Goal: Task Accomplishment & Management: Use online tool/utility

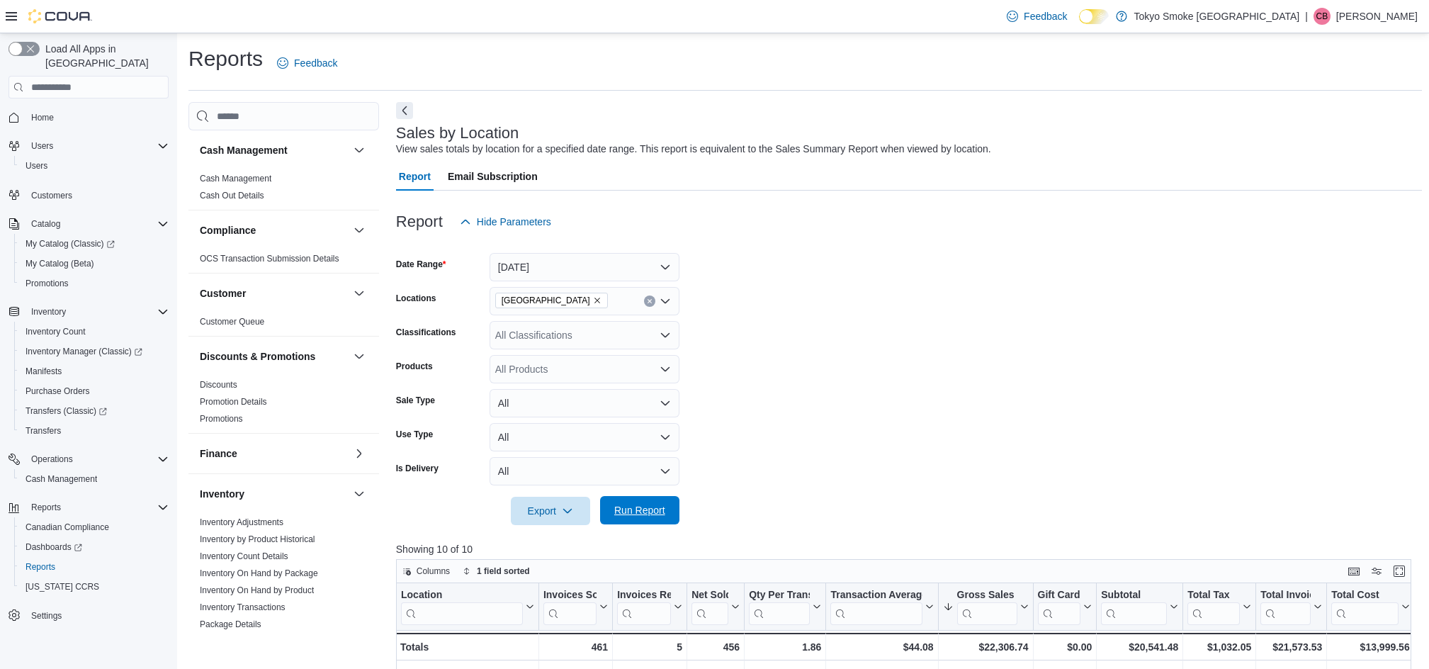
scroll to position [437, 0]
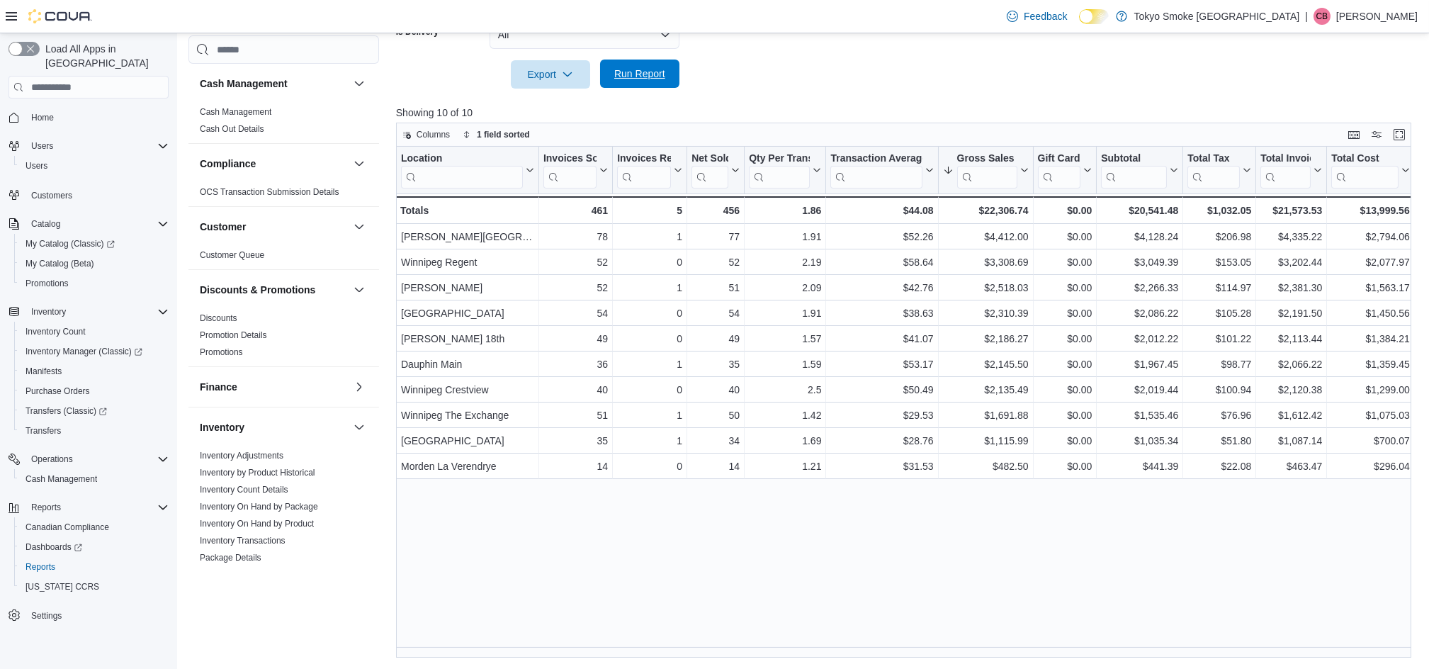
drag, startPoint x: 629, startPoint y: 74, endPoint x: 661, endPoint y: 71, distance: 32.0
click at [631, 66] on span "Run Report" at bounding box center [640, 74] width 62 height 28
click at [852, 60] on div at bounding box center [909, 54] width 1026 height 11
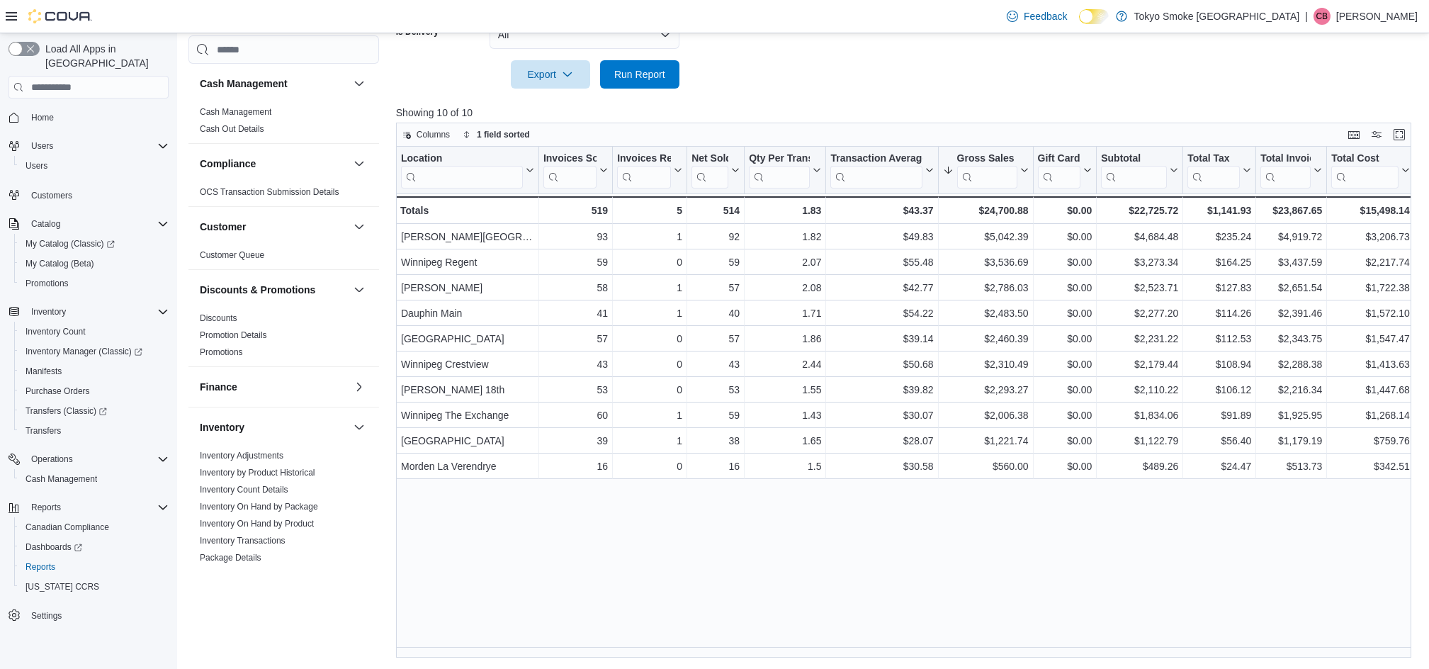
click at [787, 91] on div at bounding box center [909, 97] width 1026 height 17
click at [646, 71] on span "Run Report" at bounding box center [639, 74] width 51 height 14
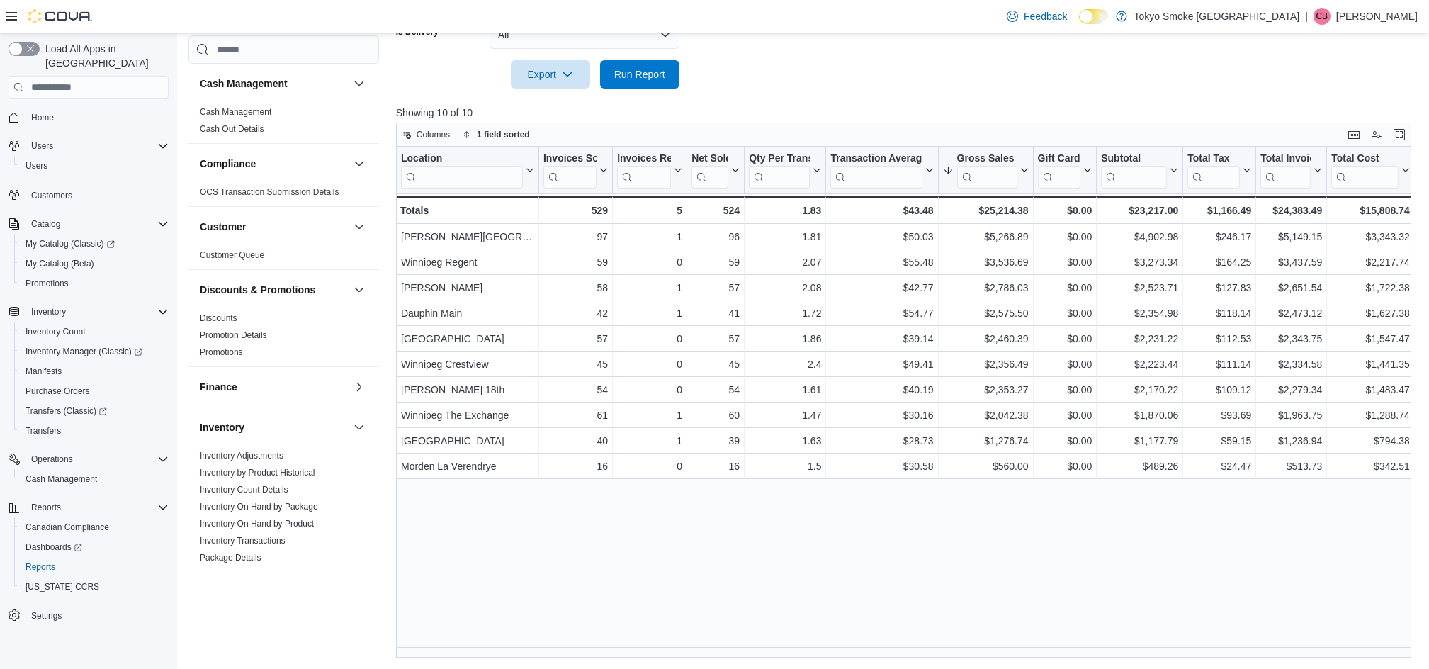
click at [653, 80] on span "Run Report" at bounding box center [639, 74] width 51 height 14
click at [636, 72] on span "Run Report" at bounding box center [639, 74] width 51 height 14
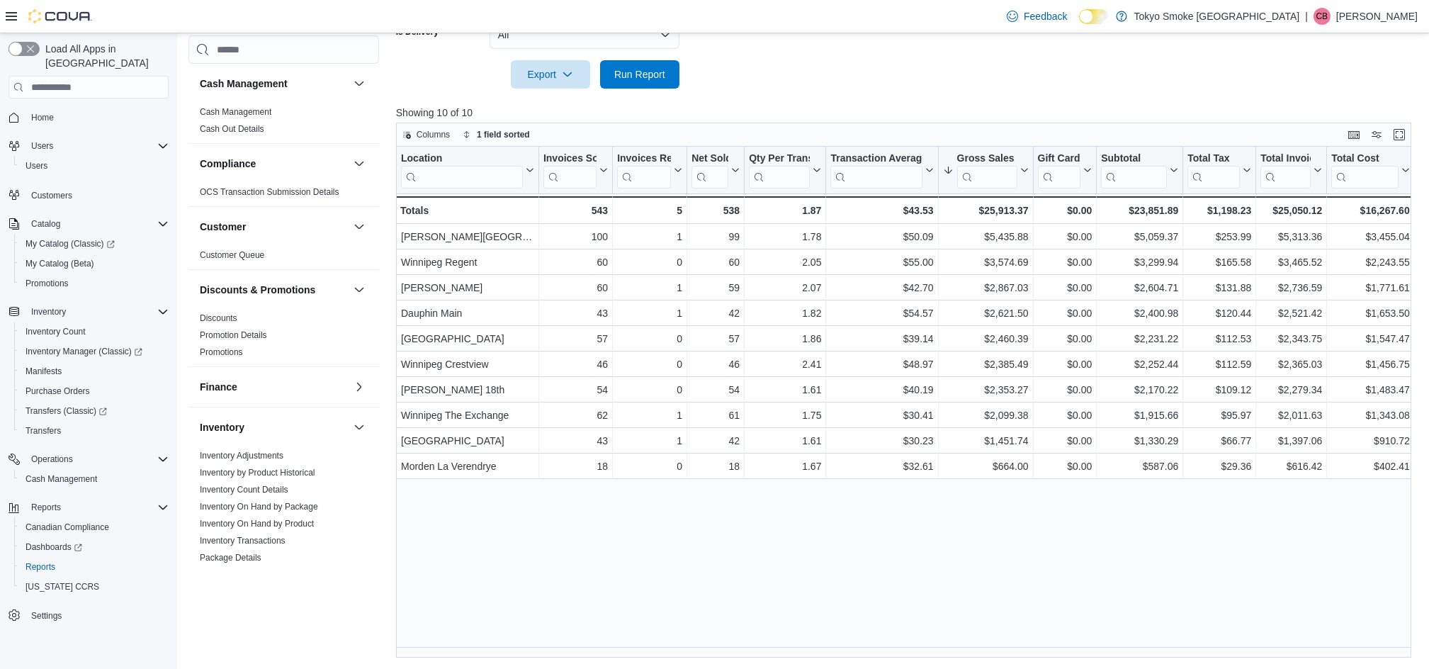
click at [1389, 12] on p "[PERSON_NAME]" at bounding box center [1377, 16] width 81 height 17
click at [822, 49] on div at bounding box center [909, 54] width 1026 height 11
click at [635, 82] on span "Run Report" at bounding box center [640, 74] width 62 height 28
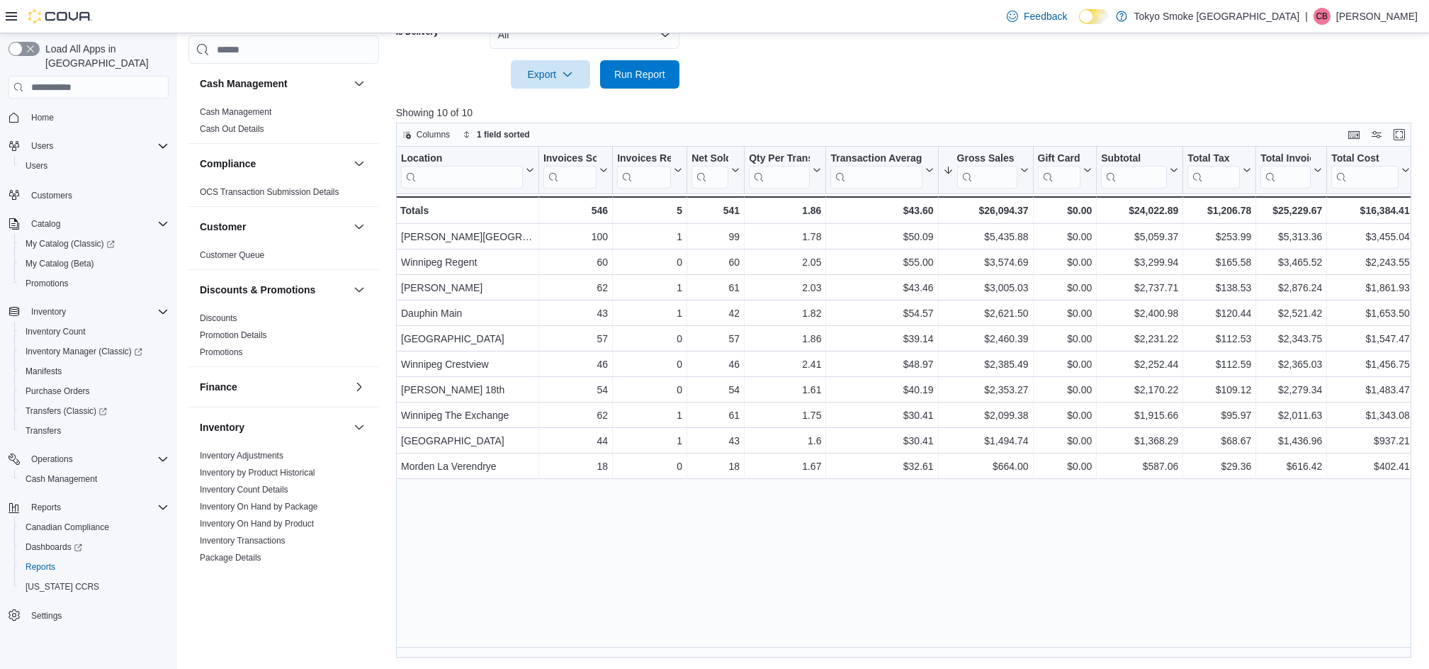
click at [860, 102] on div at bounding box center [909, 97] width 1026 height 17
click at [859, 55] on div at bounding box center [909, 54] width 1026 height 11
click at [651, 69] on span "Run Report" at bounding box center [639, 74] width 51 height 14
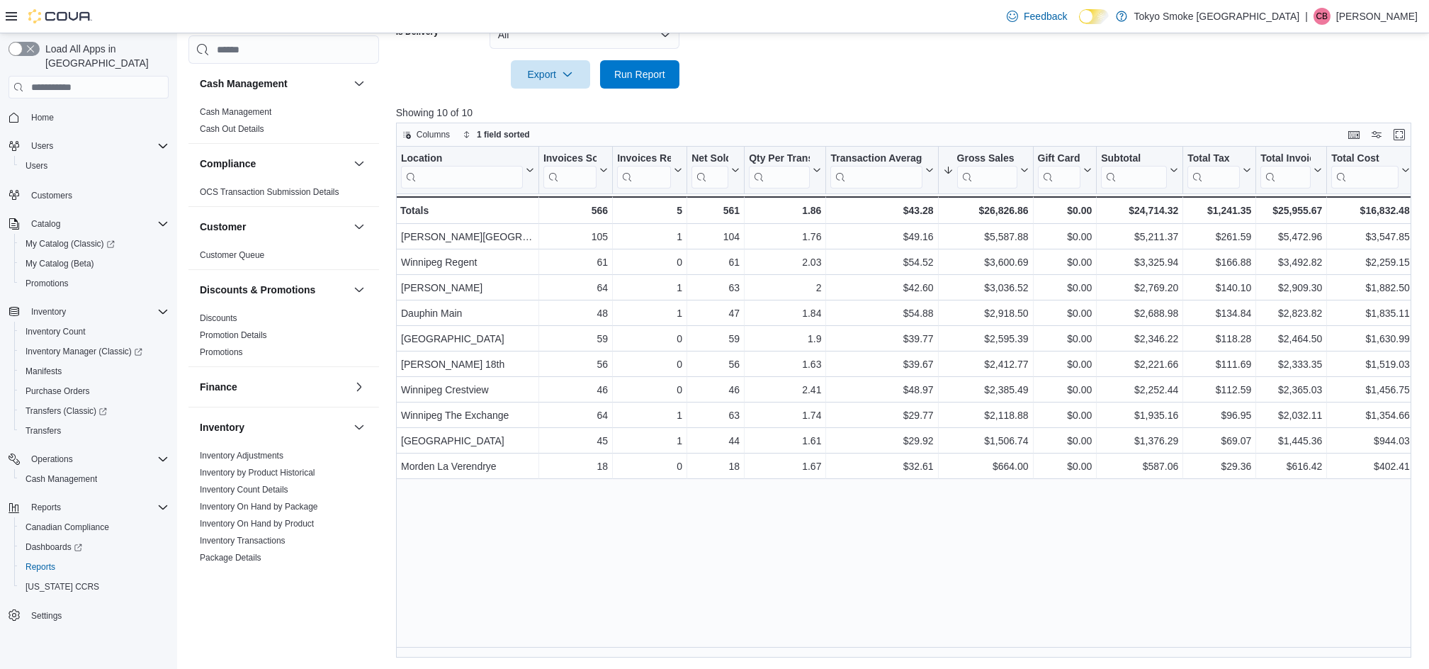
click at [758, 94] on div at bounding box center [909, 97] width 1026 height 17
click at [641, 83] on span "Run Report" at bounding box center [640, 74] width 62 height 28
click at [645, 72] on span "Run Report" at bounding box center [639, 74] width 51 height 14
click at [632, 74] on span "Run Report" at bounding box center [639, 74] width 51 height 14
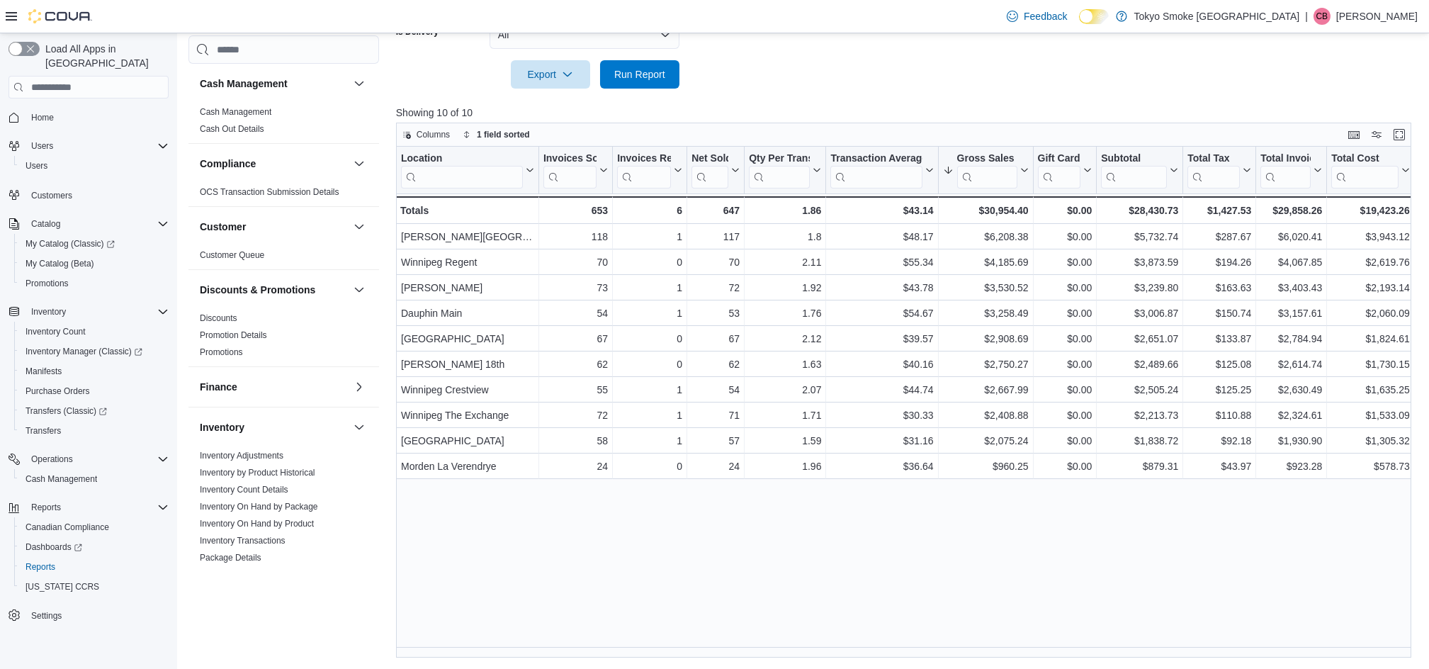
click at [641, 81] on span "Run Report" at bounding box center [640, 74] width 62 height 28
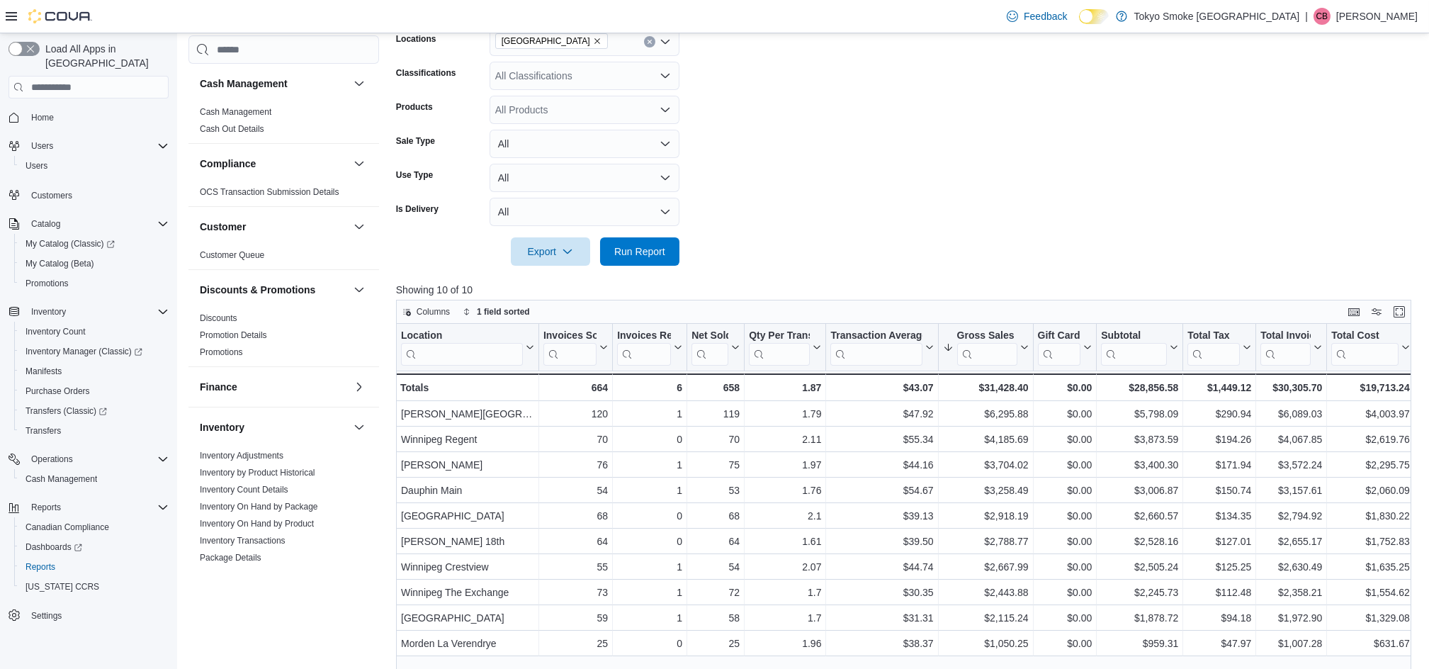
scroll to position [247, 0]
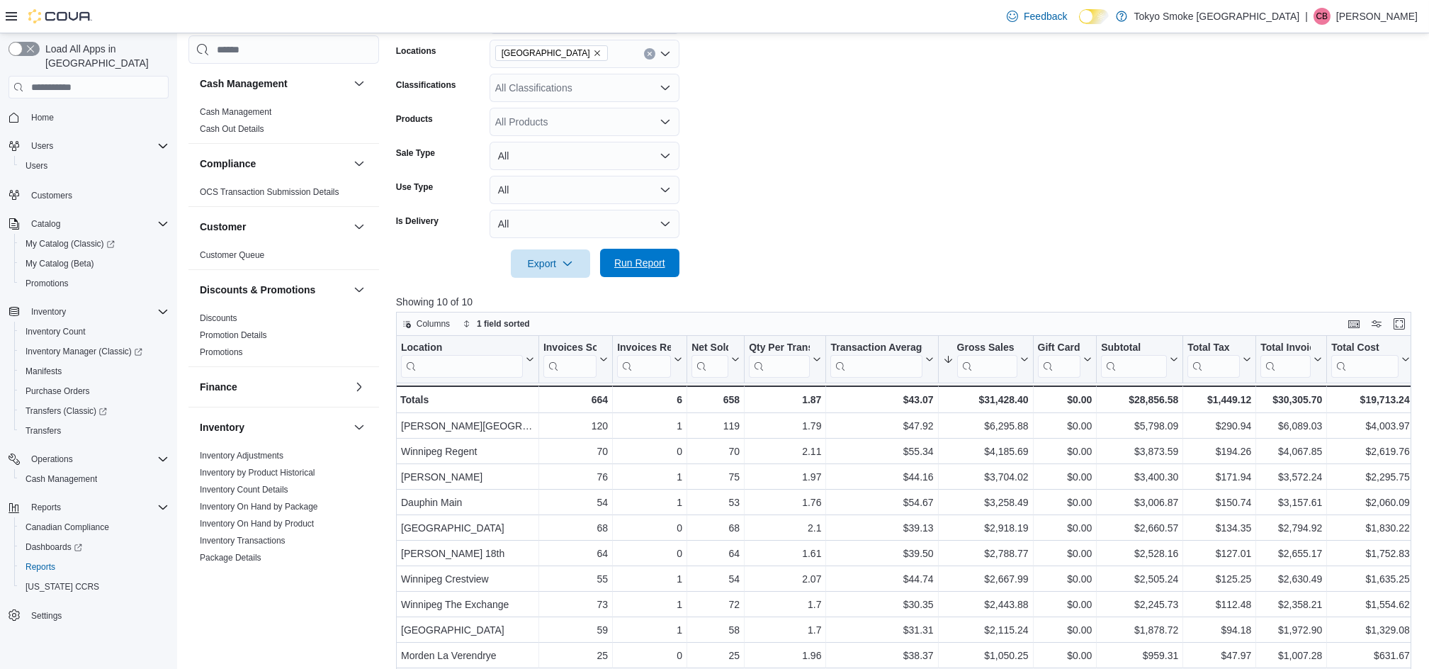
click at [653, 265] on span "Run Report" at bounding box center [639, 263] width 51 height 14
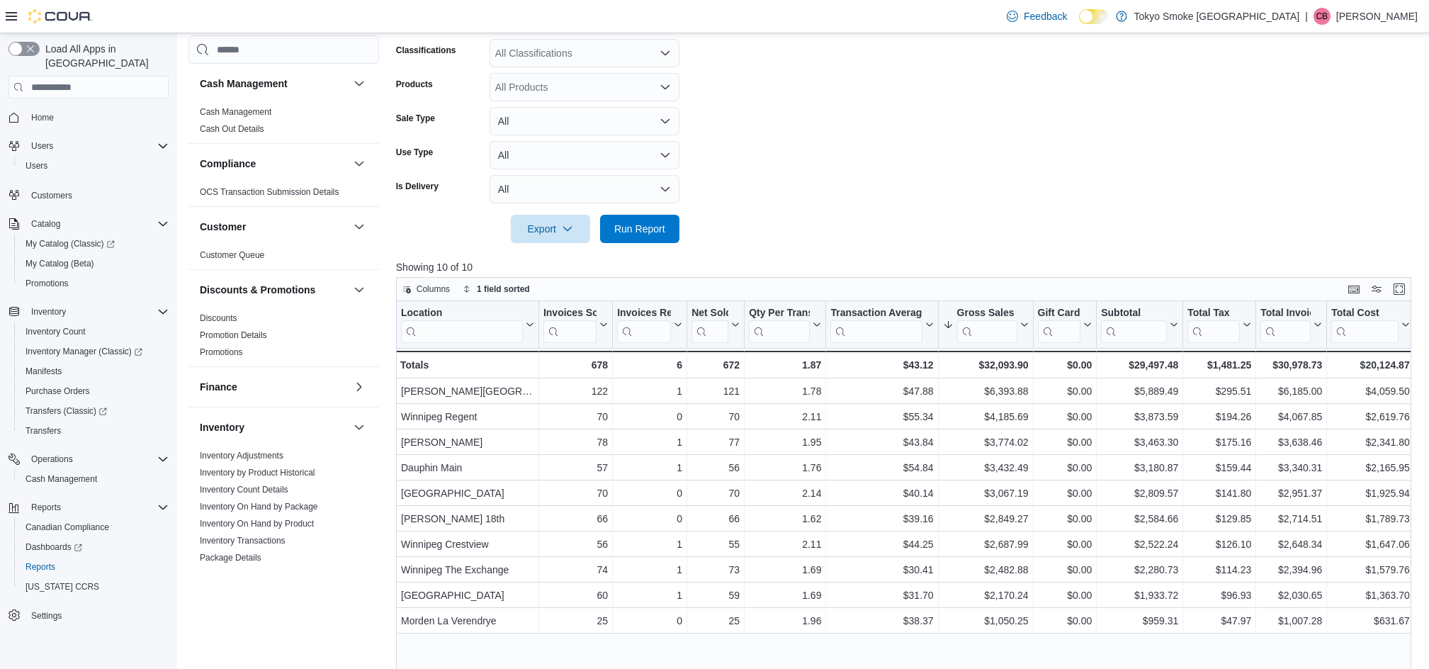
scroll to position [437, 0]
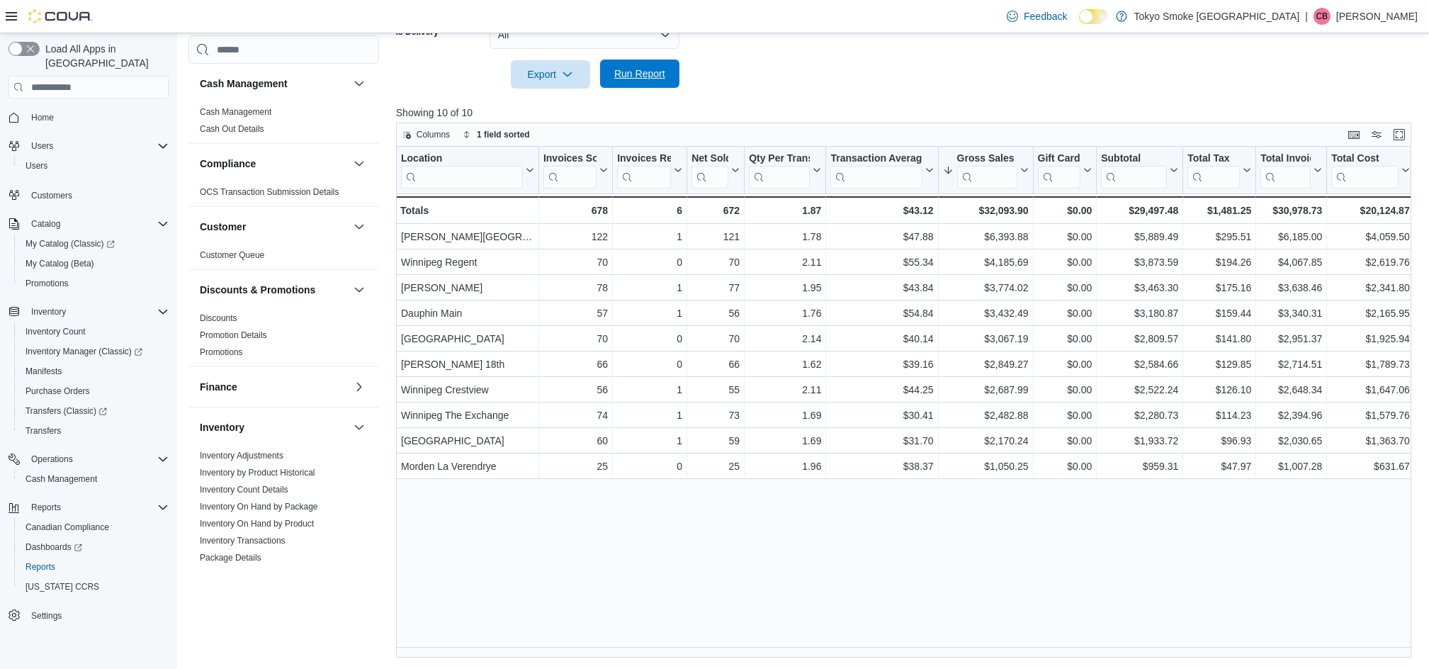
click at [647, 74] on span "Run Report" at bounding box center [639, 74] width 51 height 14
click at [645, 73] on span "Run Report" at bounding box center [639, 74] width 51 height 14
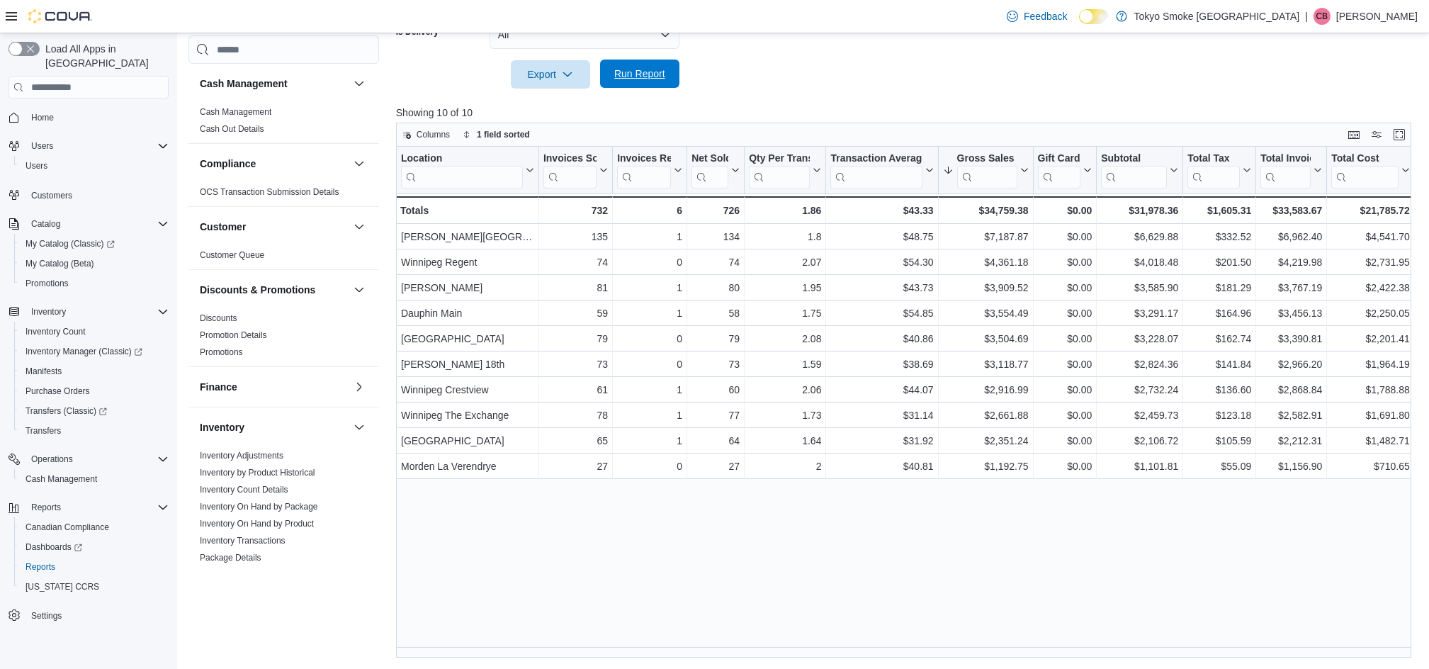
click at [603, 76] on button "Run Report" at bounding box center [639, 74] width 79 height 28
